Goal: Find specific page/section: Find specific page/section

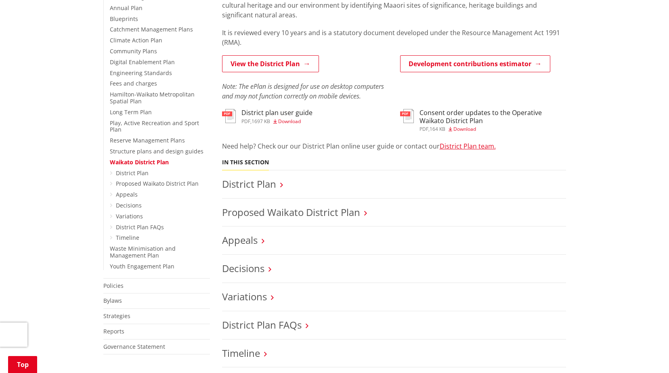
scroll to position [242, 0]
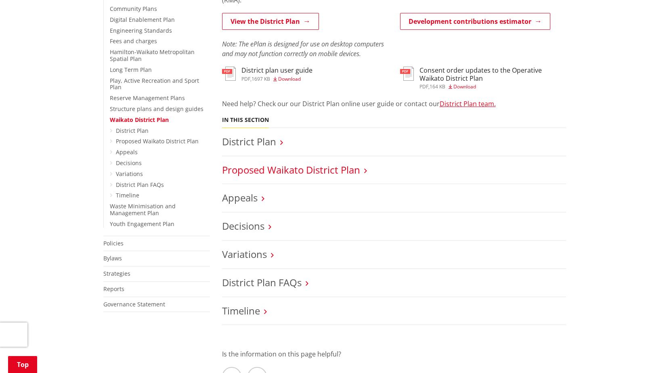
click at [291, 167] on link "Proposed Waikato District Plan" at bounding box center [291, 169] width 138 height 13
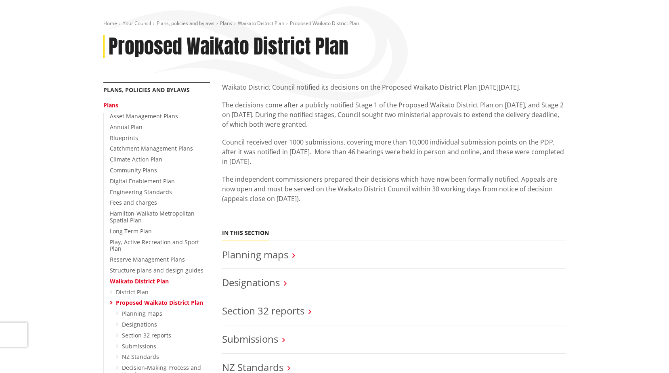
scroll to position [162, 0]
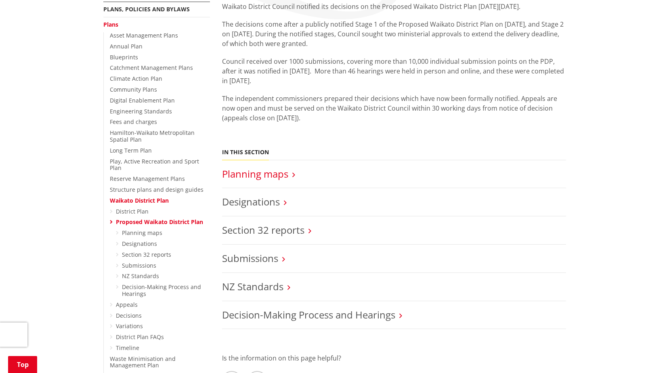
click at [274, 176] on link "Planning maps" at bounding box center [255, 173] width 66 height 13
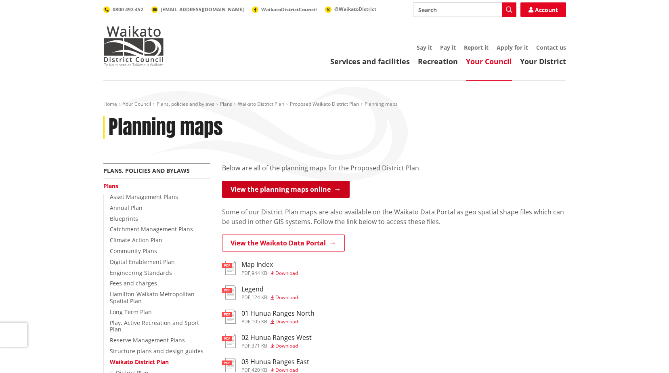
click at [315, 186] on link "View the planning maps online" at bounding box center [286, 189] width 128 height 17
